Goal: Transaction & Acquisition: Purchase product/service

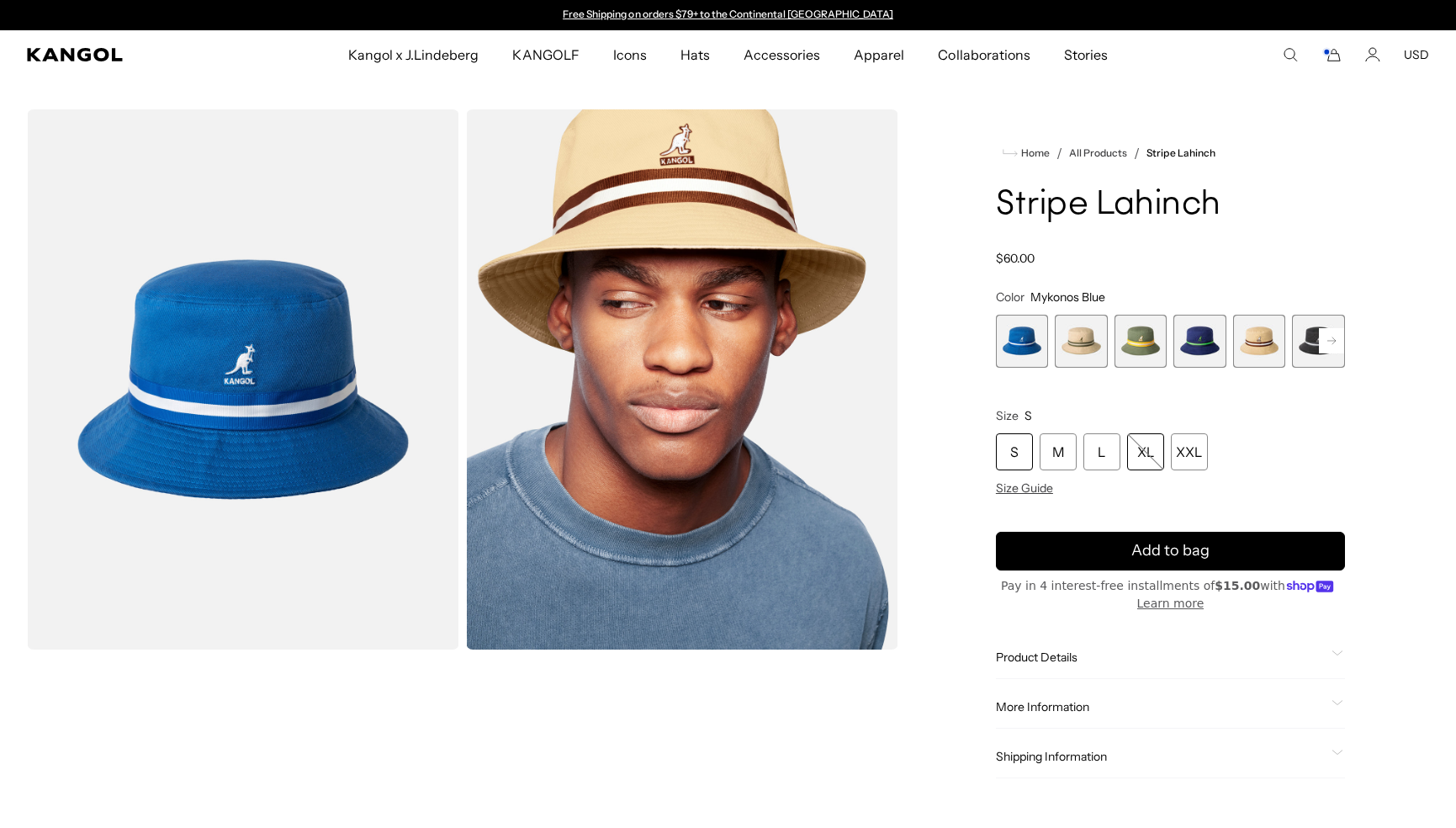
click at [1146, 457] on div "XL" at bounding box center [1146, 451] width 37 height 37
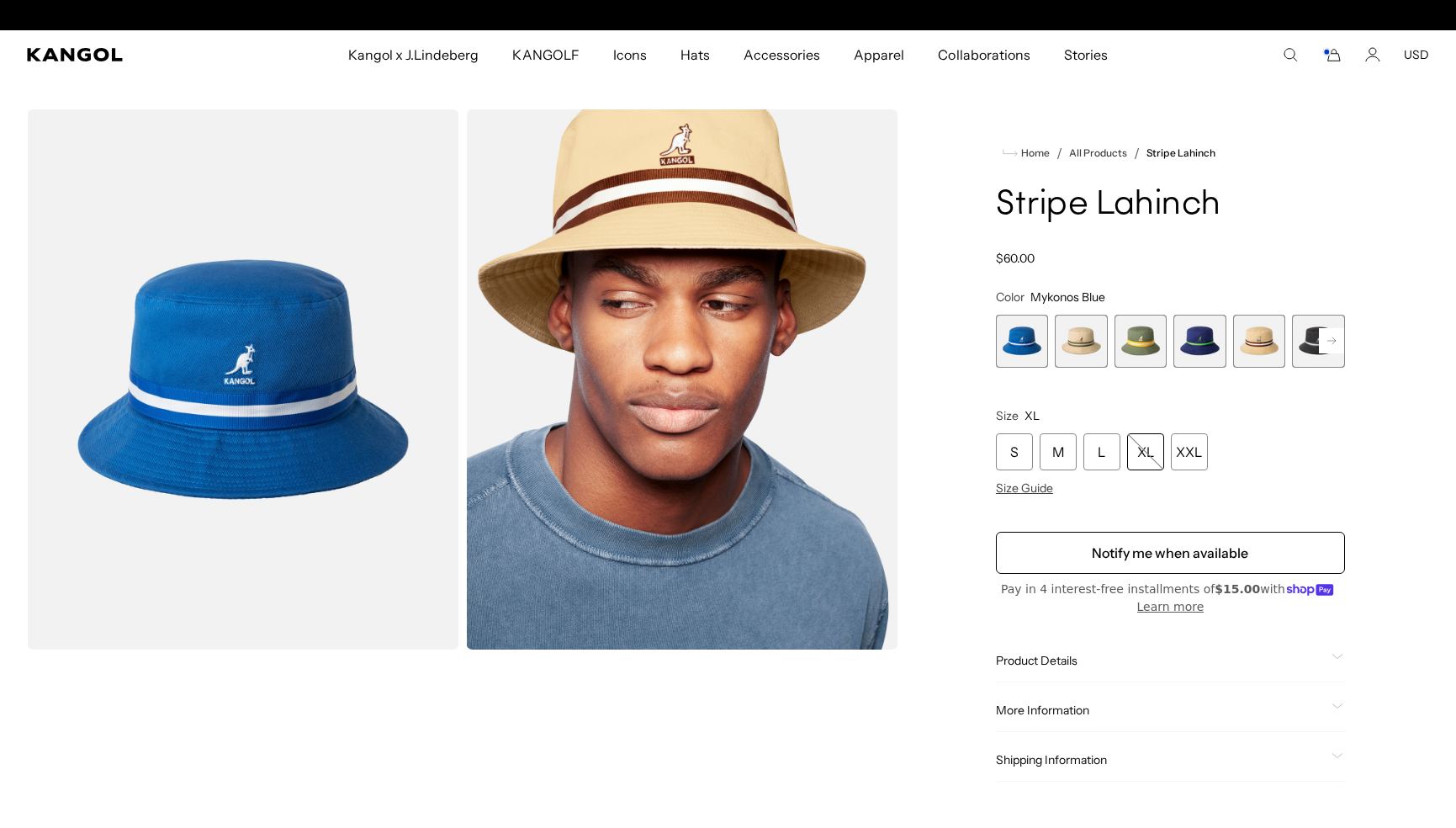
scroll to position [0, 347]
click at [1249, 332] on span "5 of 9" at bounding box center [1260, 341] width 53 height 53
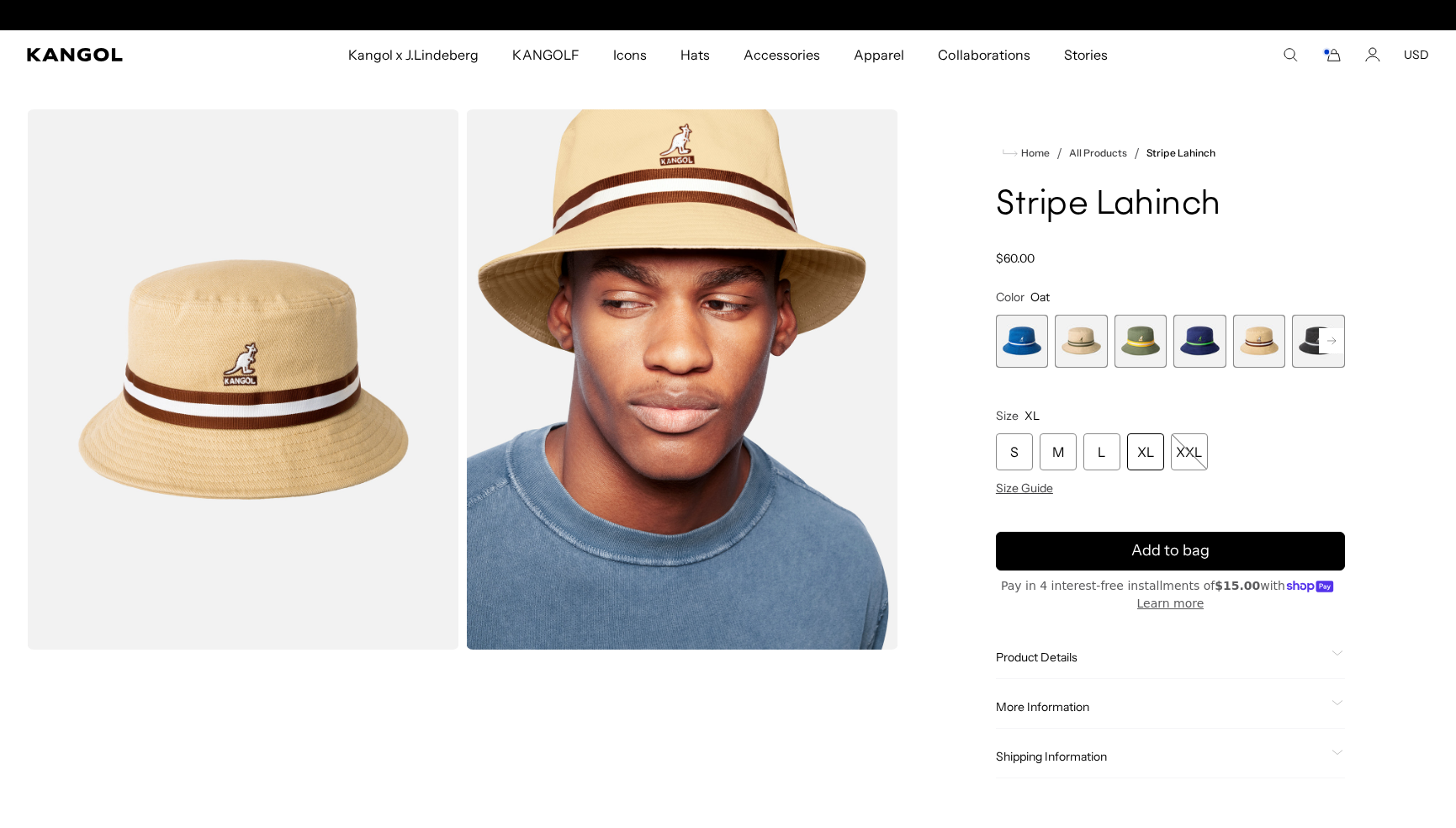
click at [1196, 342] on span "4 of 9" at bounding box center [1200, 341] width 53 height 53
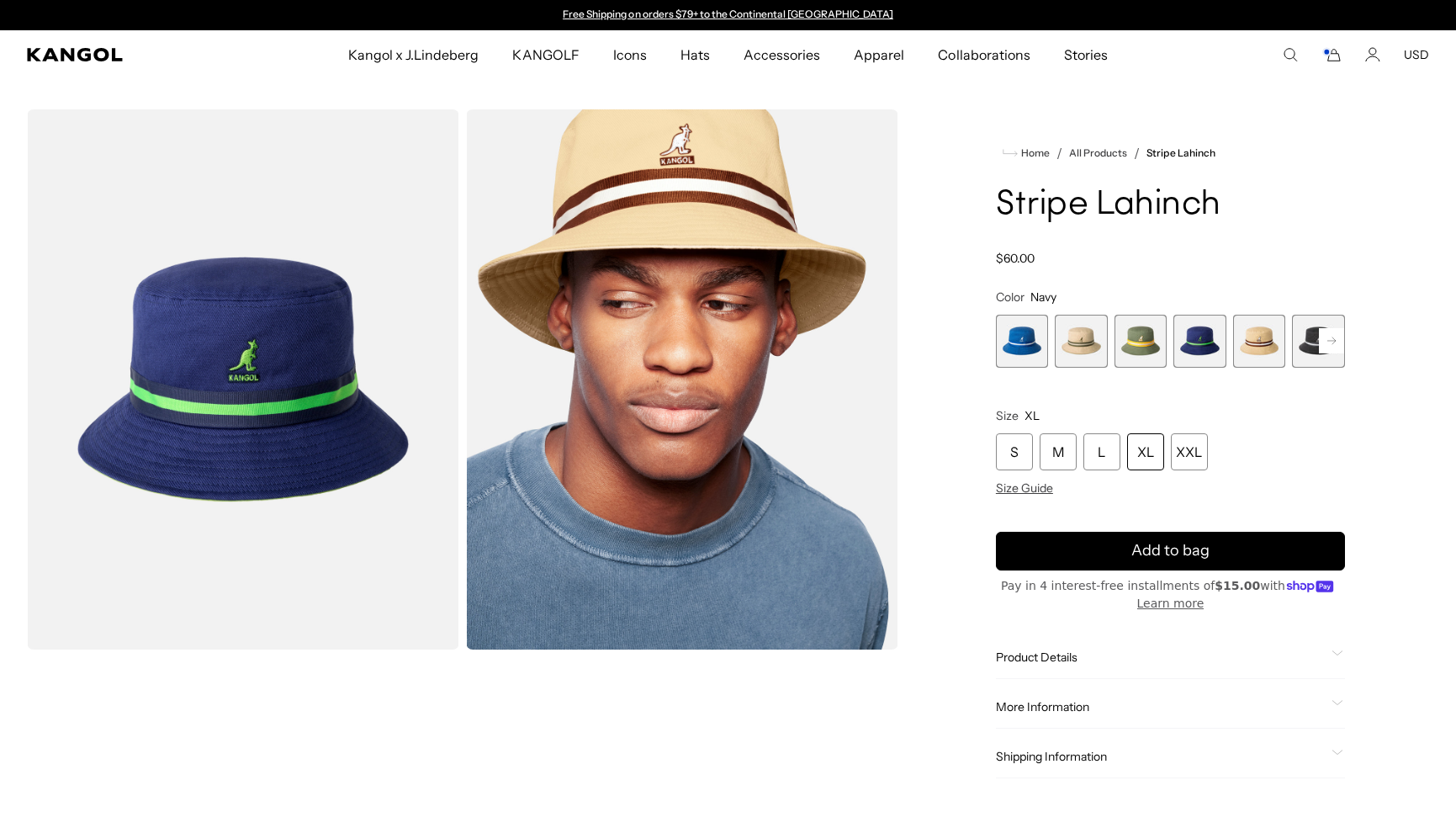
click at [1059, 347] on span "2 of 9" at bounding box center [1081, 341] width 53 height 53
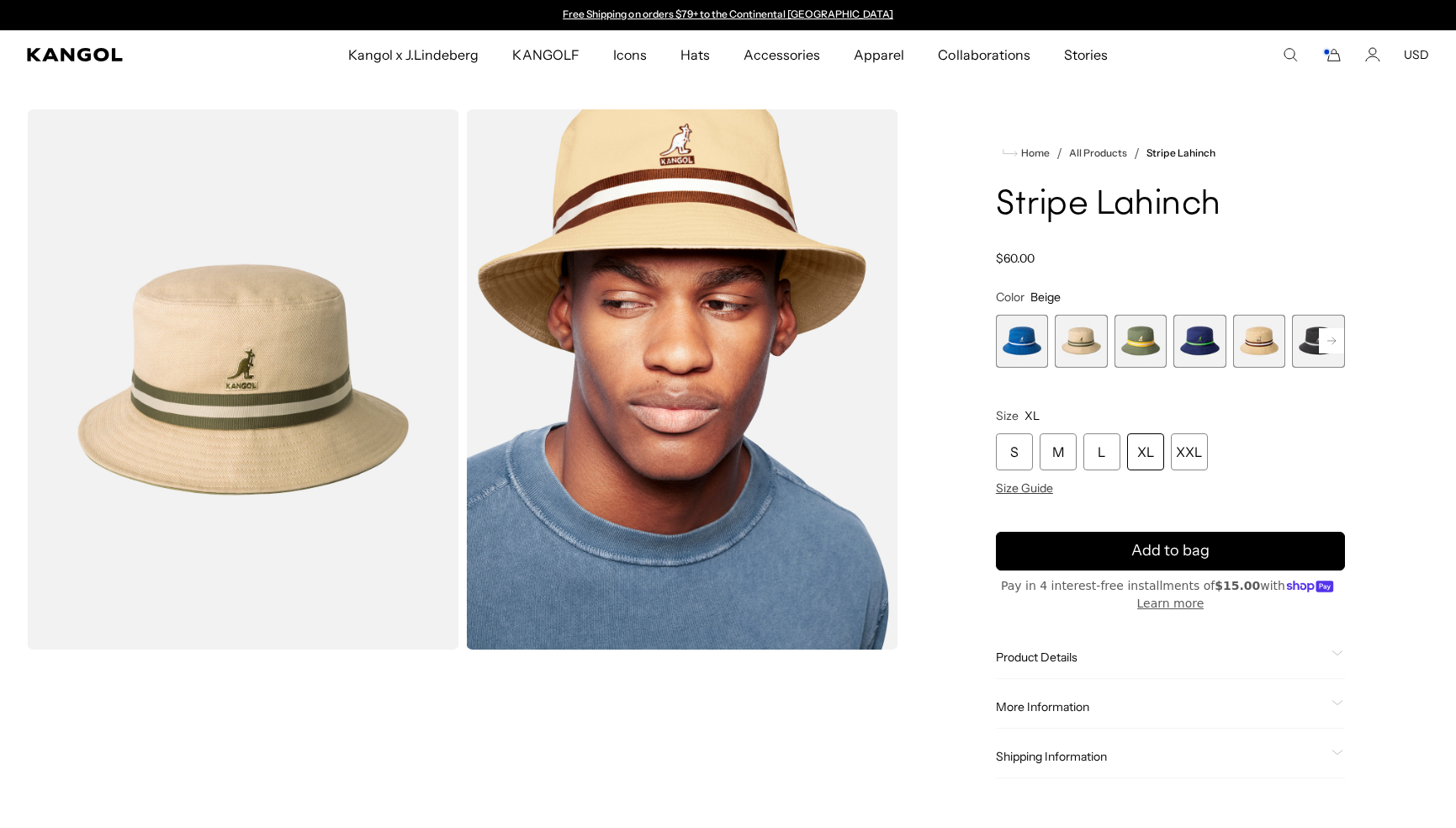
click at [1035, 345] on span "1 of 9" at bounding box center [1022, 341] width 53 height 53
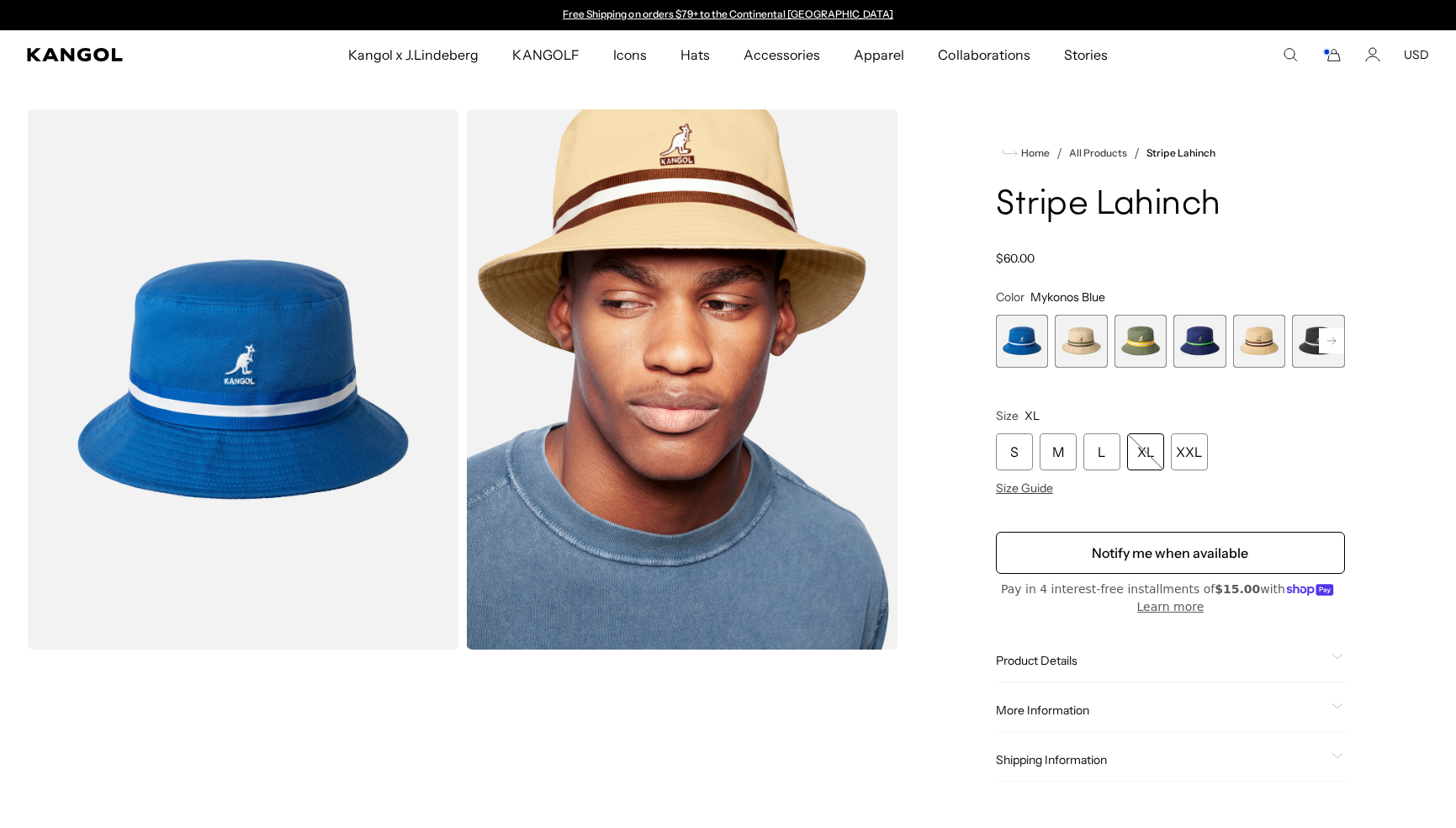
click at [1084, 353] on span "2 of 9" at bounding box center [1081, 341] width 53 height 53
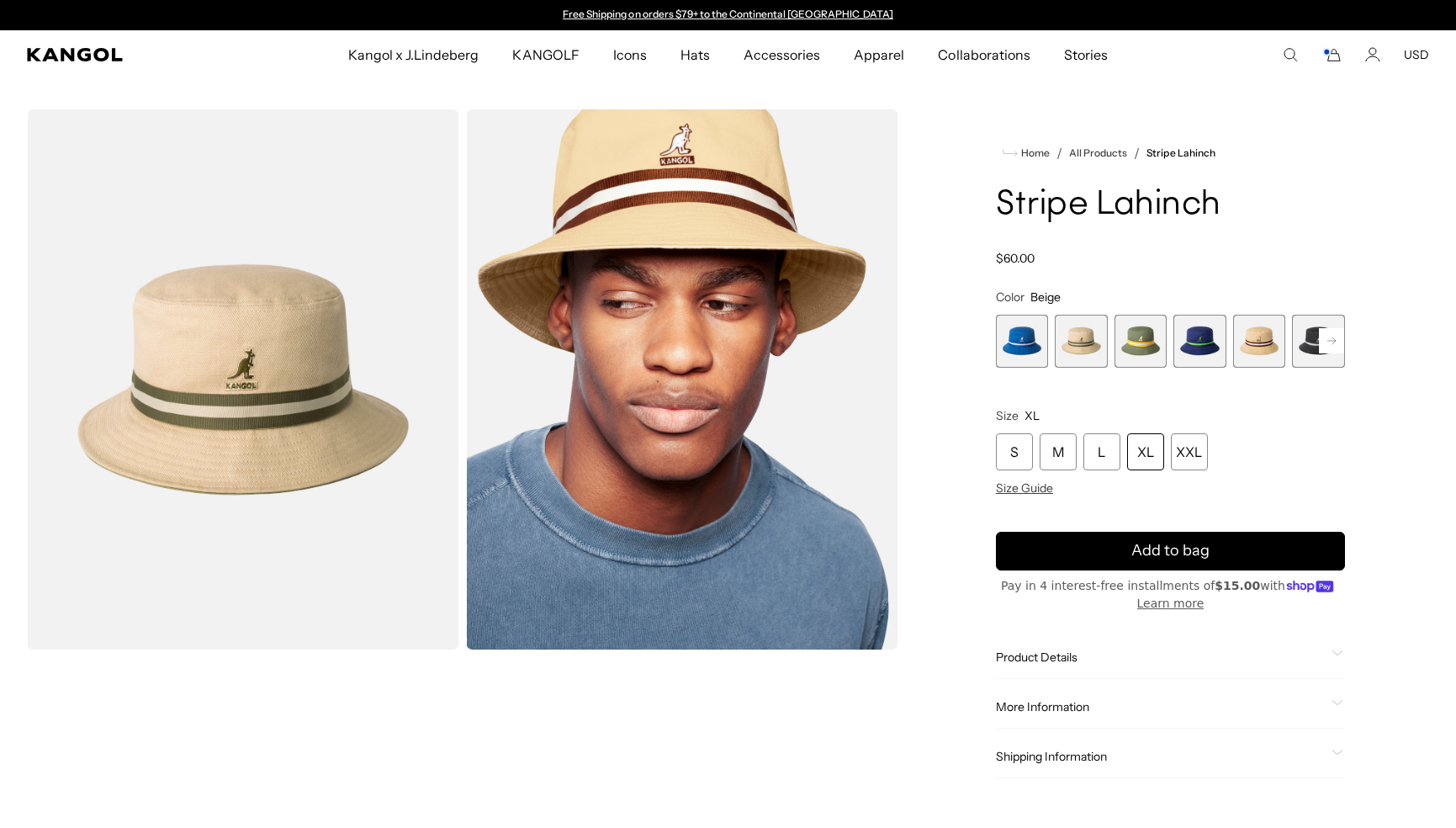
click at [1120, 335] on span "3 of 9" at bounding box center [1141, 341] width 53 height 53
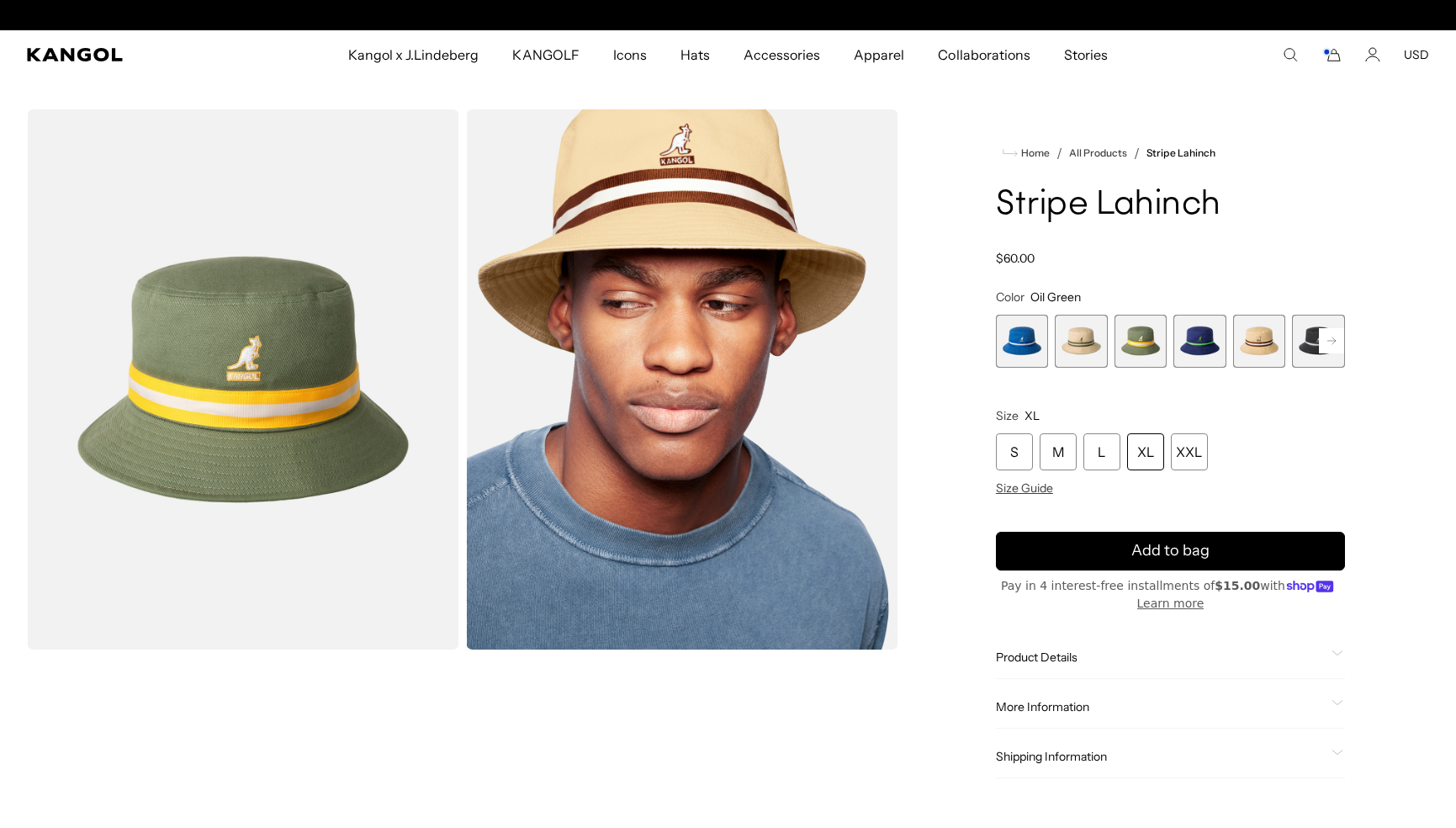
scroll to position [0, 347]
click at [1336, 342] on rect at bounding box center [1332, 340] width 25 height 25
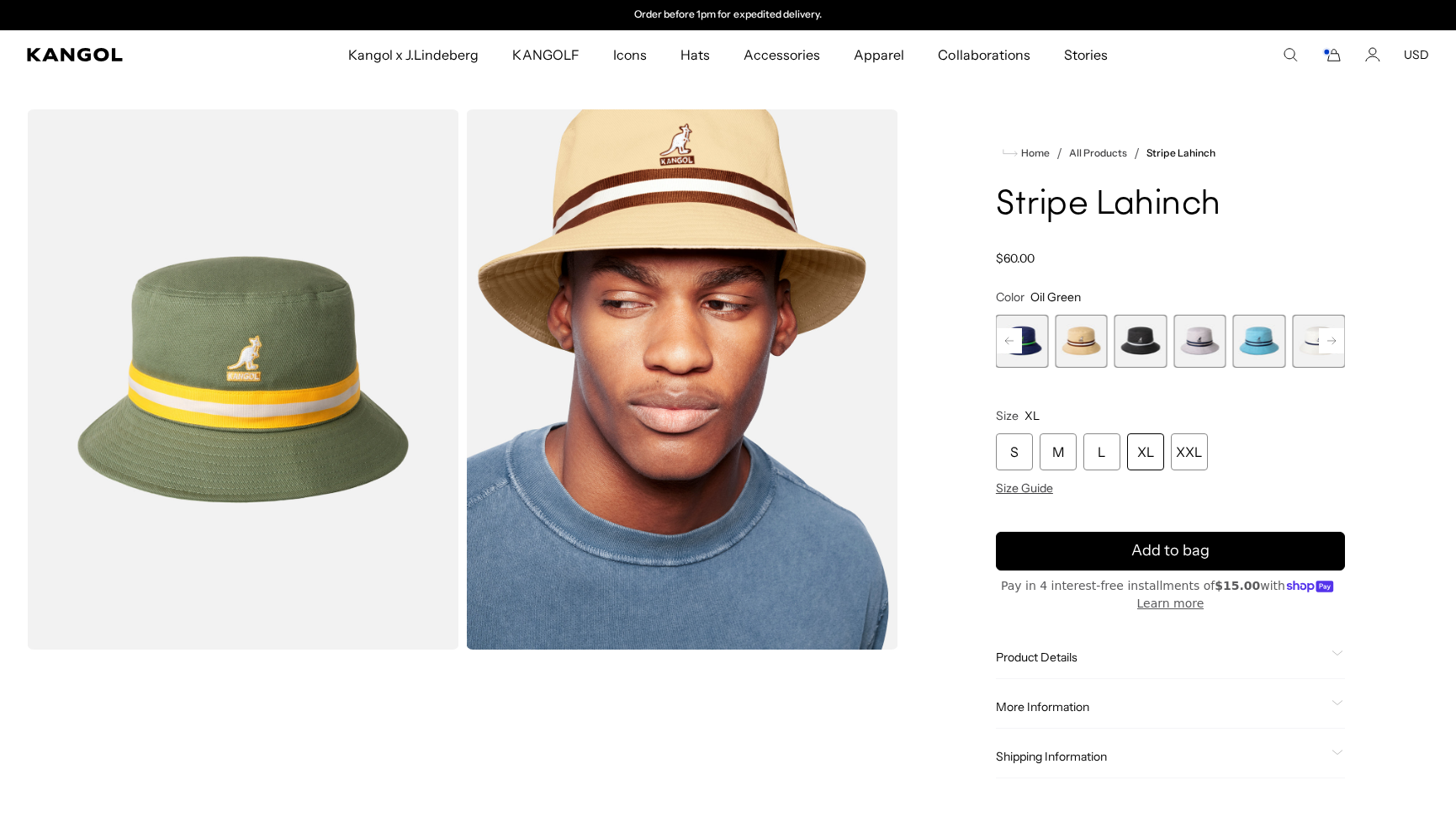
click at [1336, 342] on div "Previous Next Mykonos Blue Variant sold out or unavailable Beige Variant sold o…" at bounding box center [1170, 341] width 349 height 53
click at [1336, 342] on span "9 of 9" at bounding box center [1319, 341] width 53 height 53
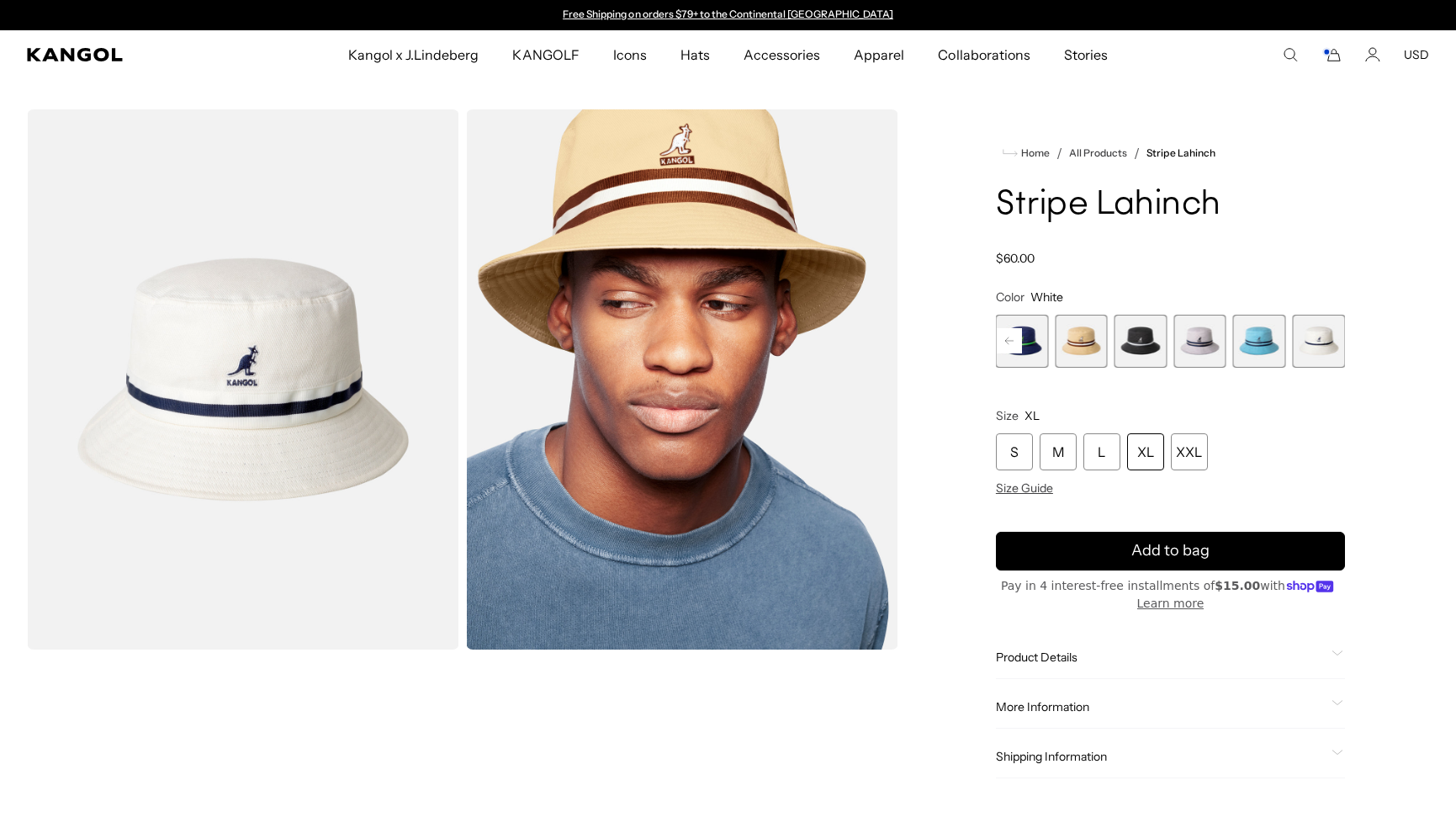
click at [1219, 346] on span "7 of 9" at bounding box center [1200, 341] width 53 height 53
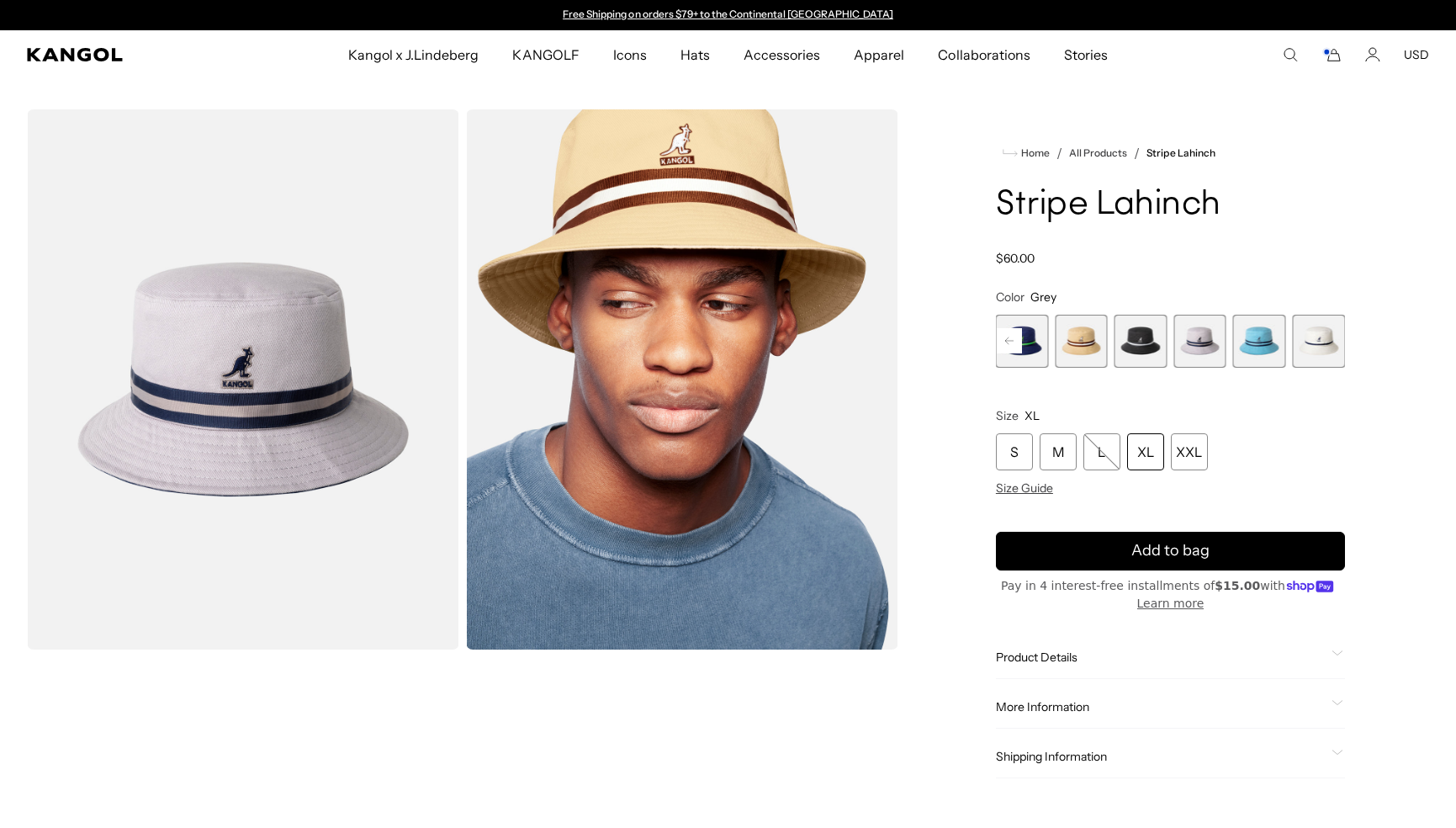
click at [1145, 448] on div "XL" at bounding box center [1146, 451] width 37 height 37
click at [1174, 554] on icon "submit" at bounding box center [1170, 550] width 34 height 34
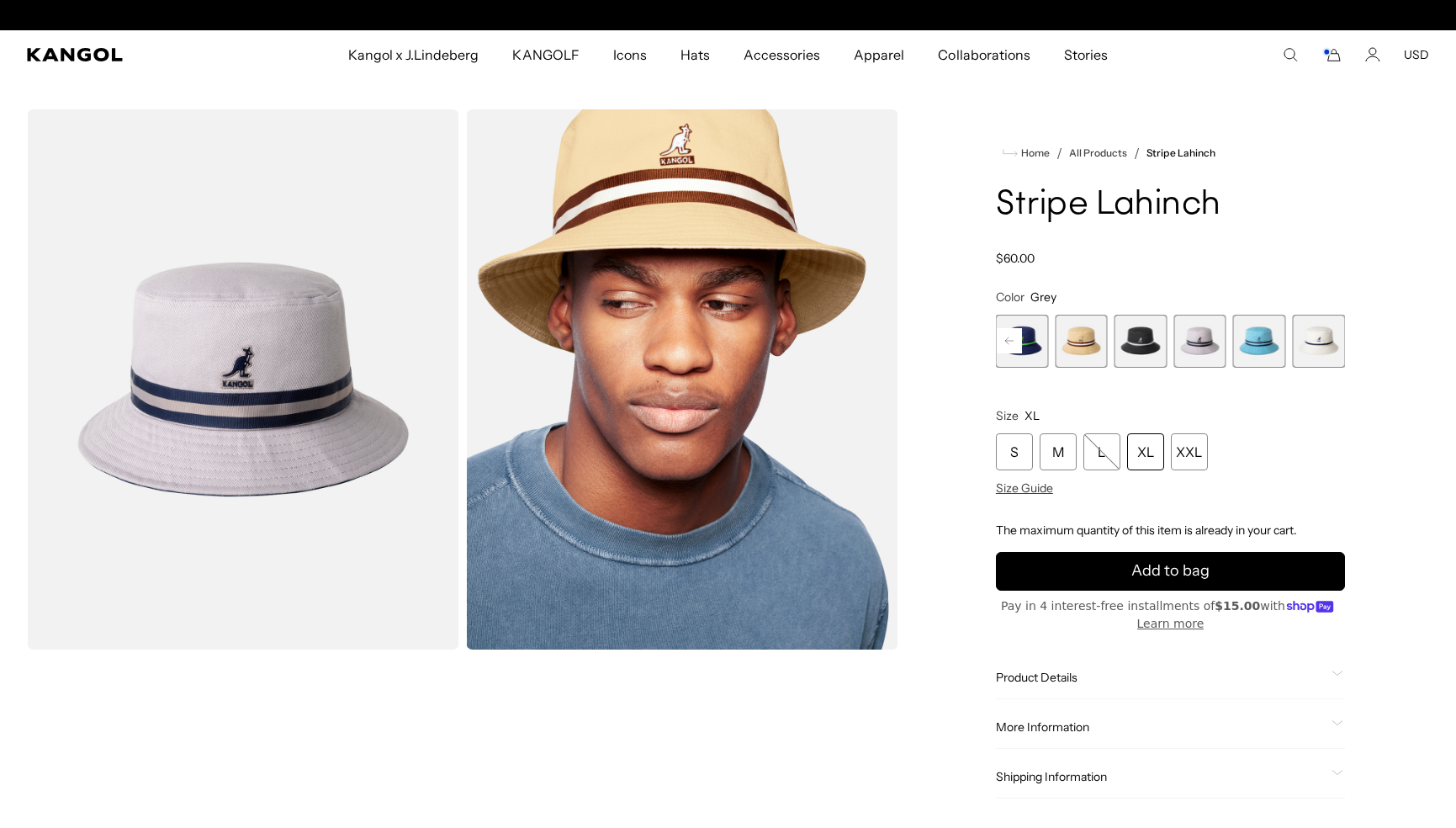
scroll to position [0, 347]
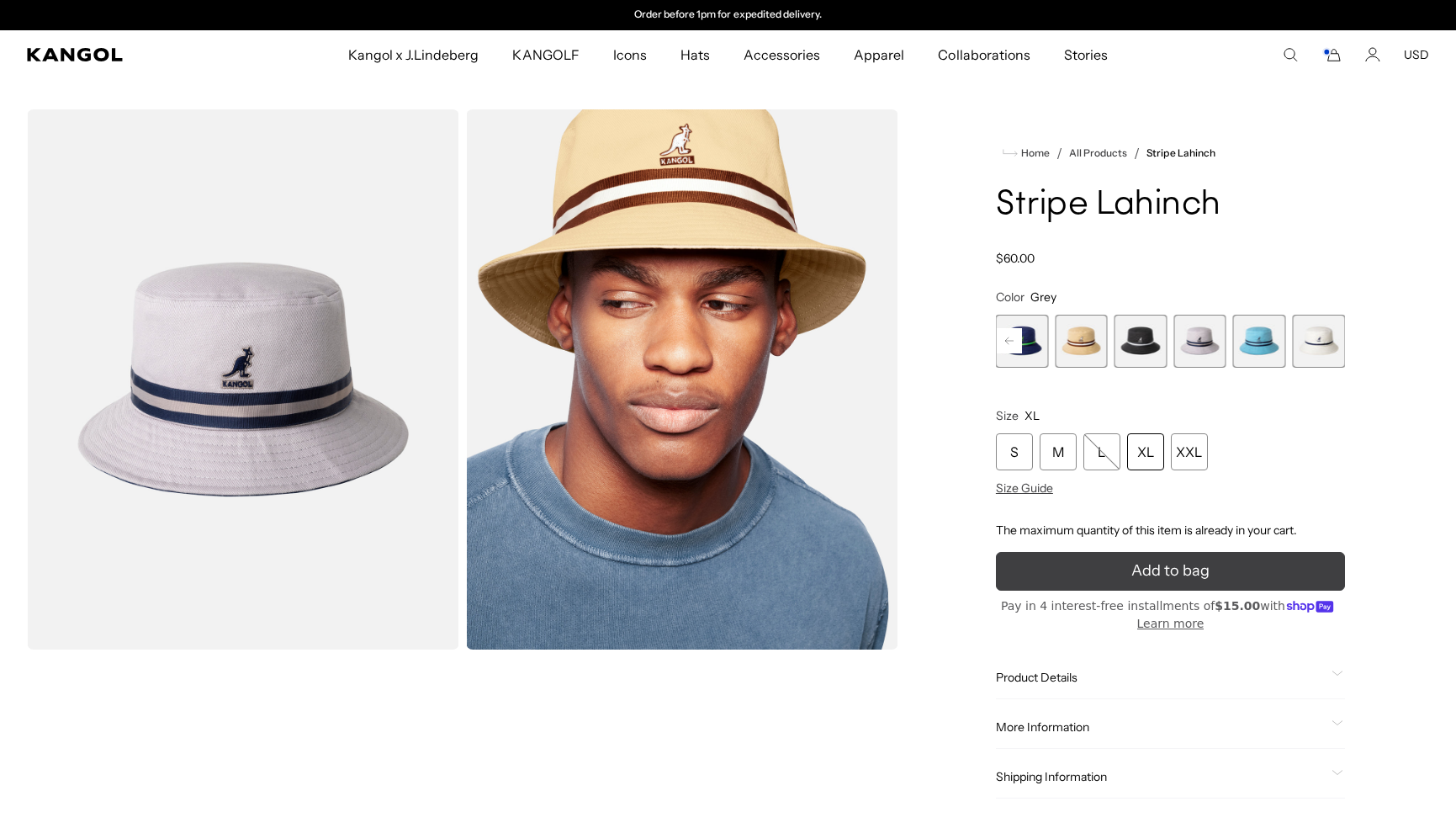
click at [1217, 567] on button "Add to bag" at bounding box center [1170, 571] width 349 height 39
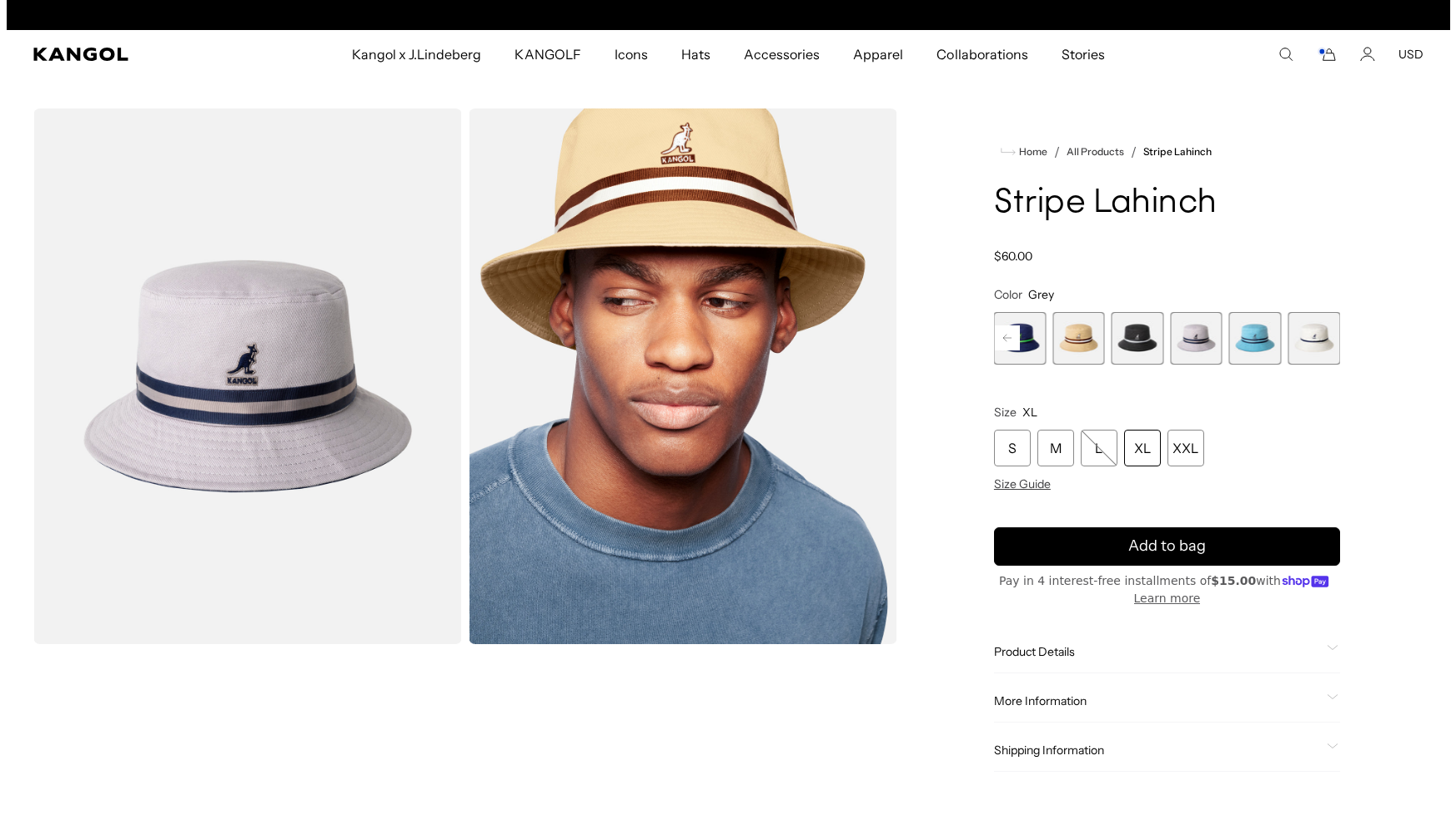
scroll to position [0, 0]
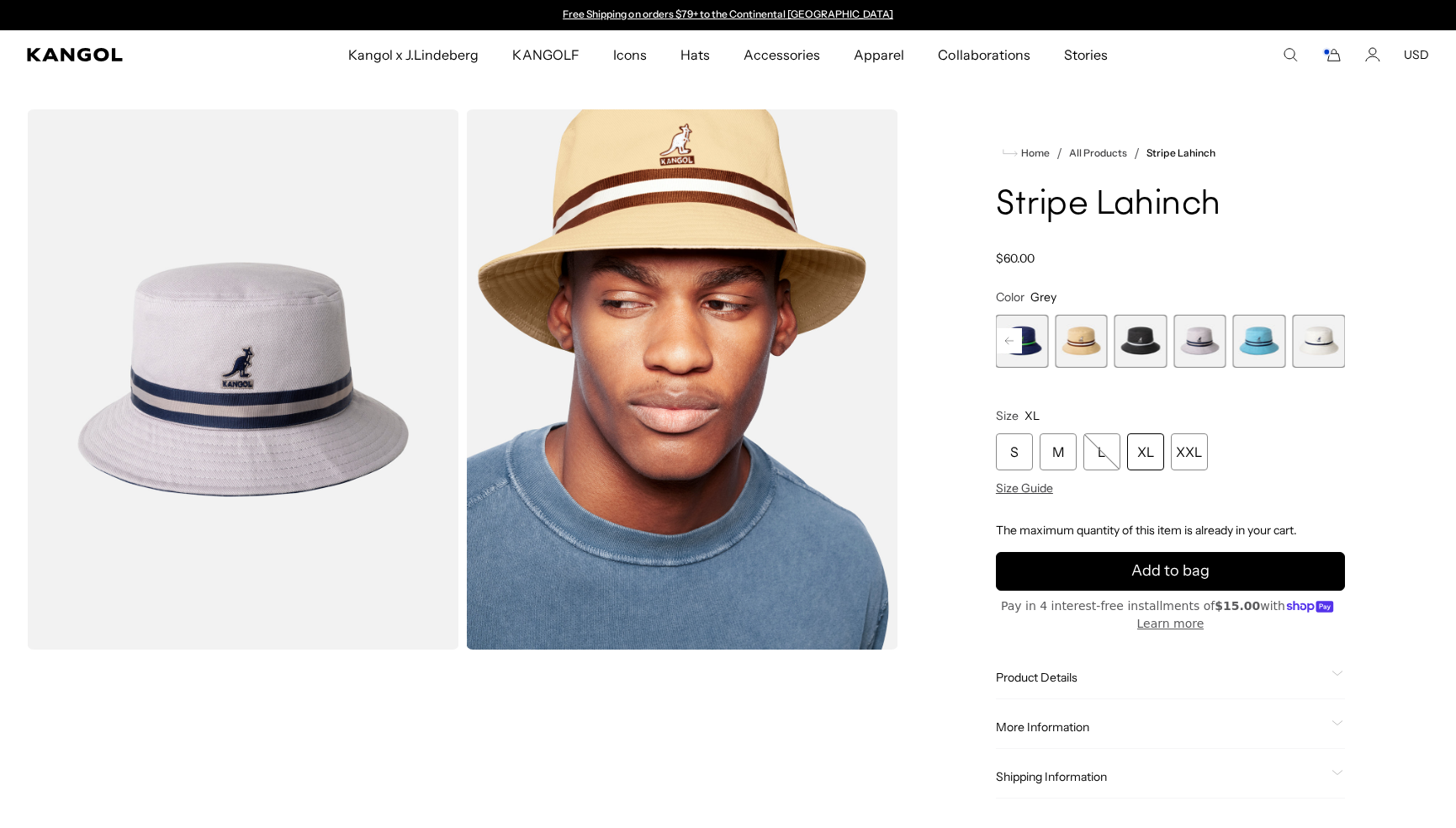
click at [1325, 58] on icon "Cart" at bounding box center [1332, 54] width 20 height 15
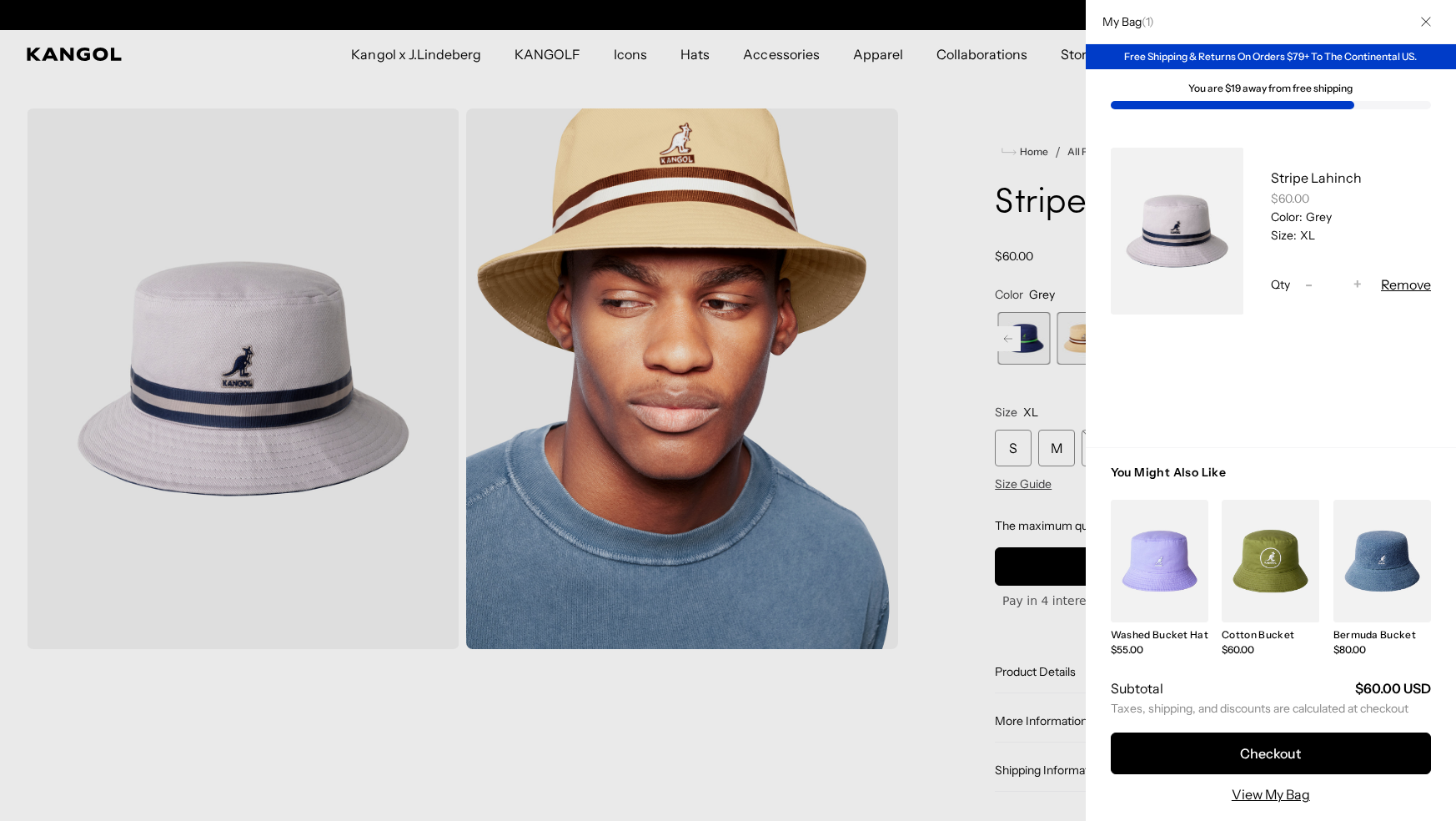
scroll to position [0, 344]
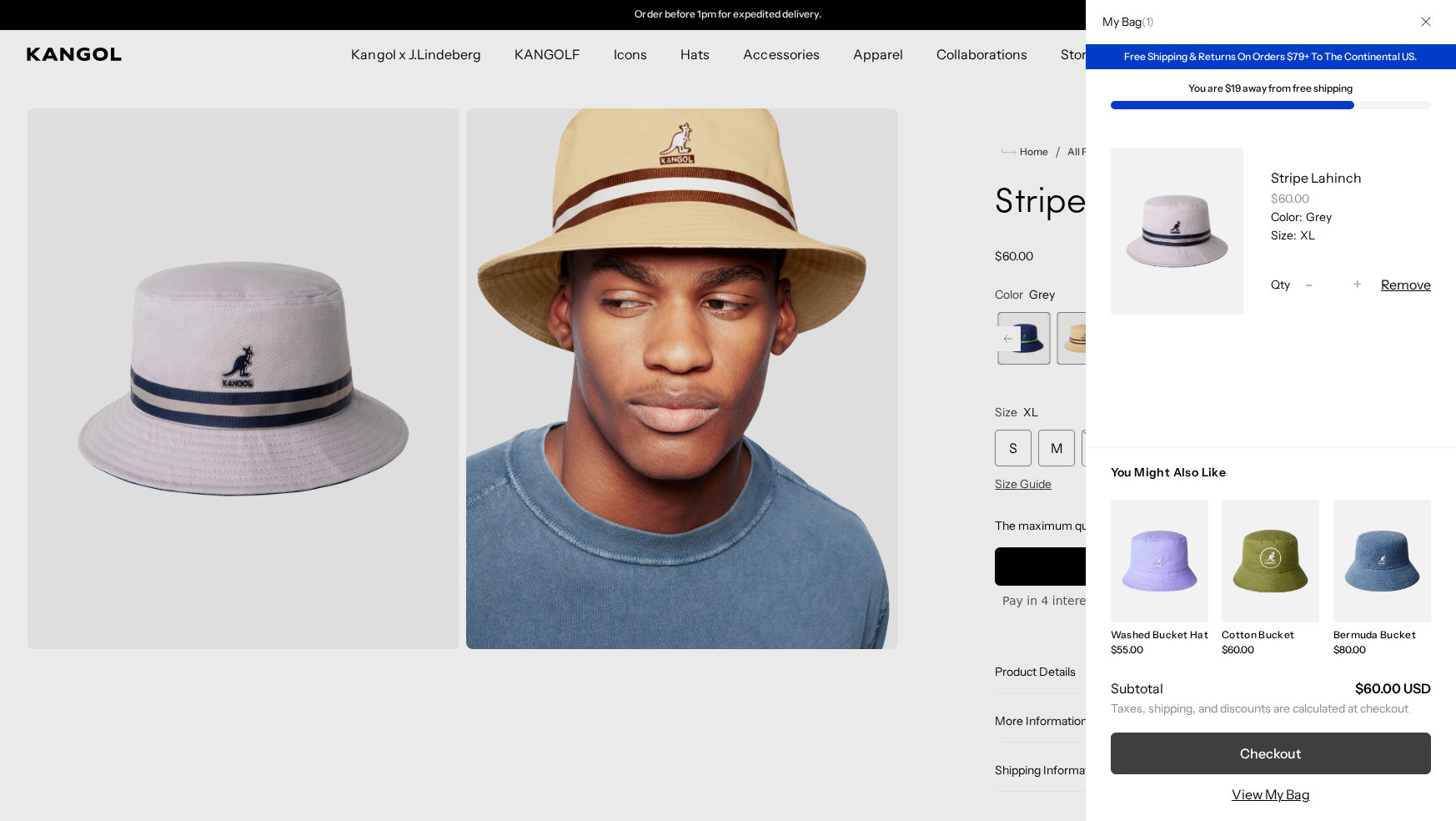
click at [1299, 735] on button "Checkout" at bounding box center [1272, 753] width 320 height 41
